Goal: Navigation & Orientation: Find specific page/section

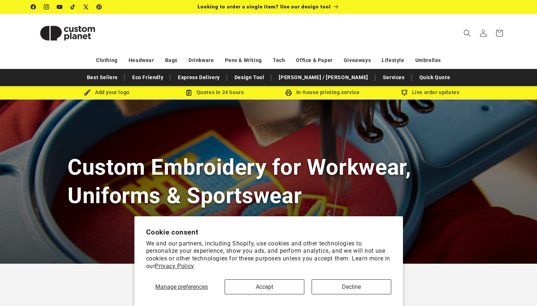
click at [267, 292] on button "Accept" at bounding box center [264, 287] width 80 height 15
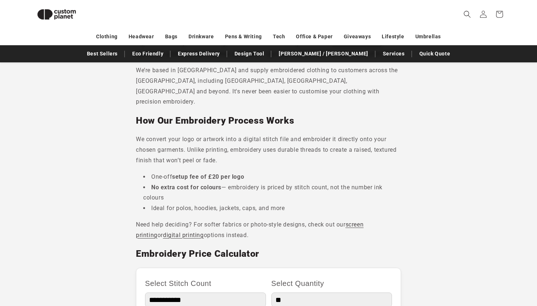
scroll to position [246, 0]
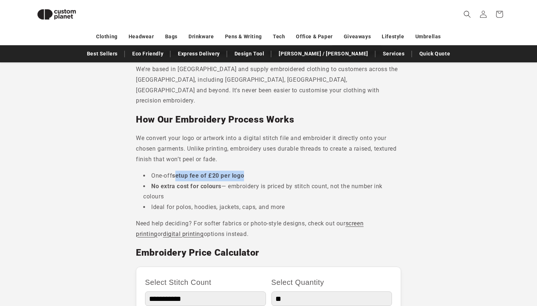
drag, startPoint x: 174, startPoint y: 173, endPoint x: 243, endPoint y: 174, distance: 69.0
click at [243, 174] on li "One-off setup fee of £20 per logo" at bounding box center [272, 176] width 258 height 11
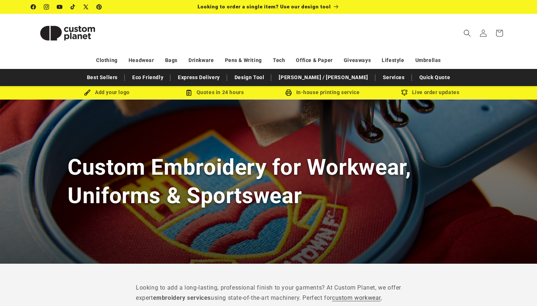
scroll to position [0, 0]
click at [86, 37] on img at bounding box center [67, 33] width 73 height 33
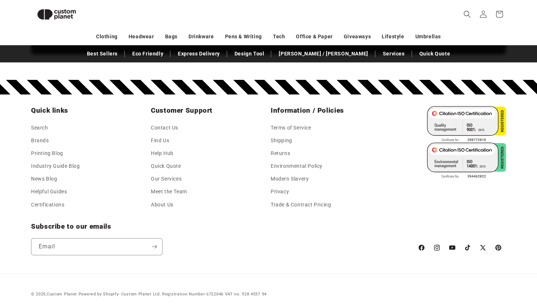
scroll to position [1306, 0]
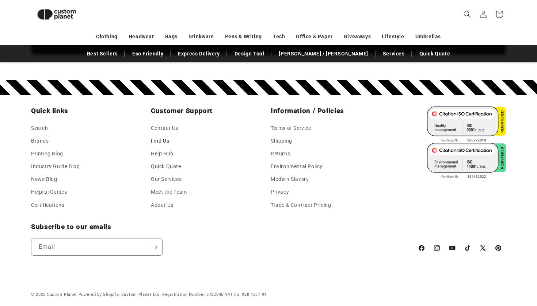
click at [164, 135] on link "Find Us" at bounding box center [160, 141] width 18 height 13
